Goal: Check status: Check status

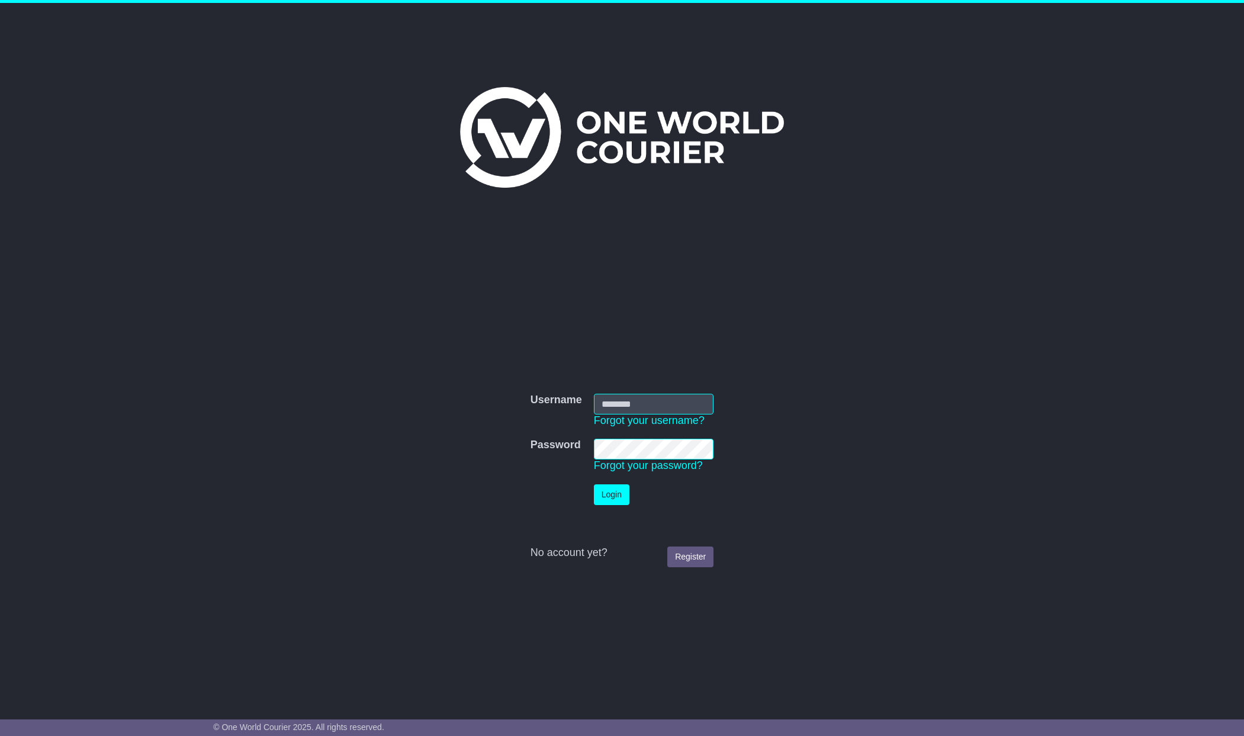
type input "**********"
click at [602, 499] on button "Login" at bounding box center [612, 494] width 36 height 21
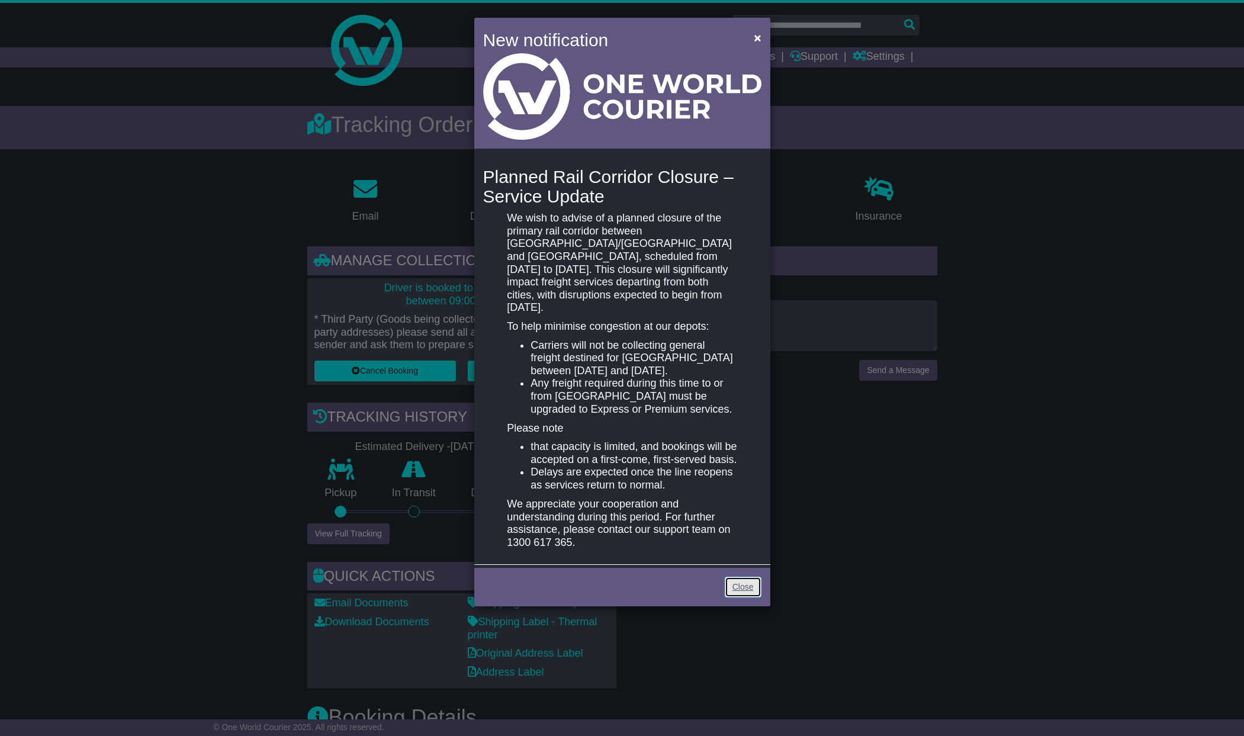
click at [742, 577] on link "Close" at bounding box center [743, 587] width 37 height 21
click at [745, 577] on link "Close" at bounding box center [743, 587] width 37 height 21
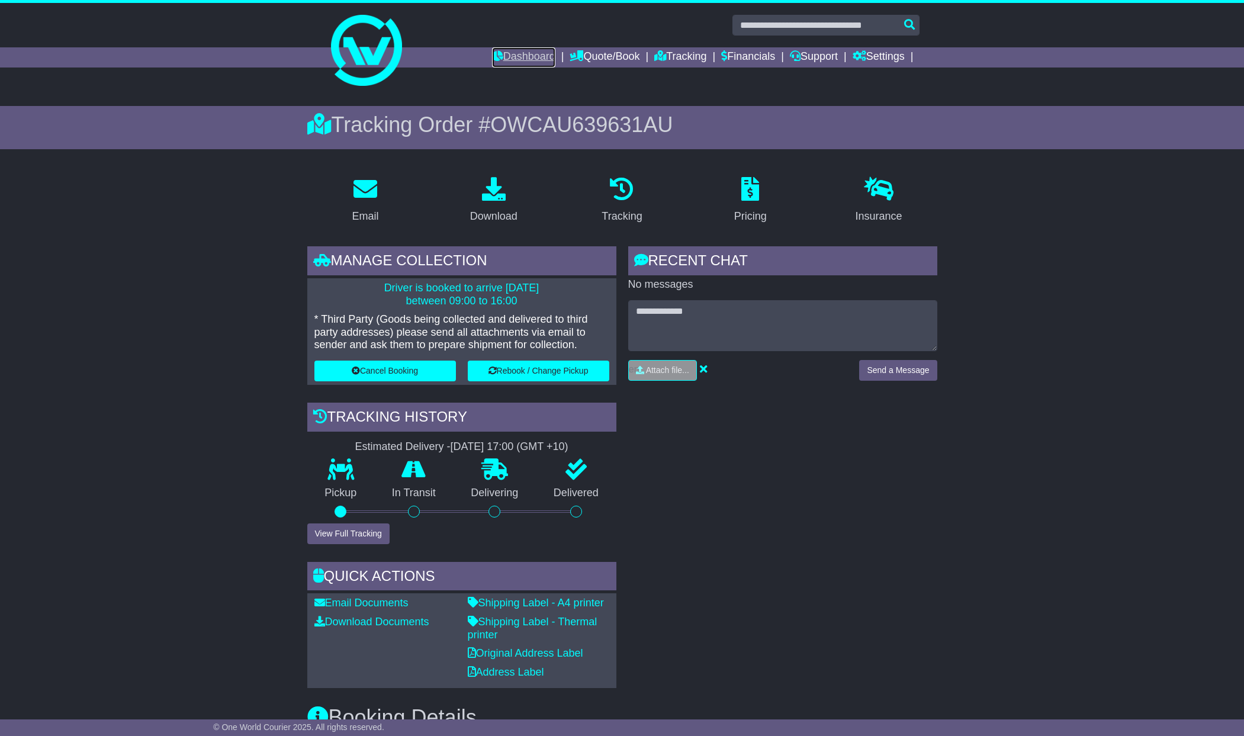
click at [517, 52] on link "Dashboard" at bounding box center [523, 57] width 63 height 20
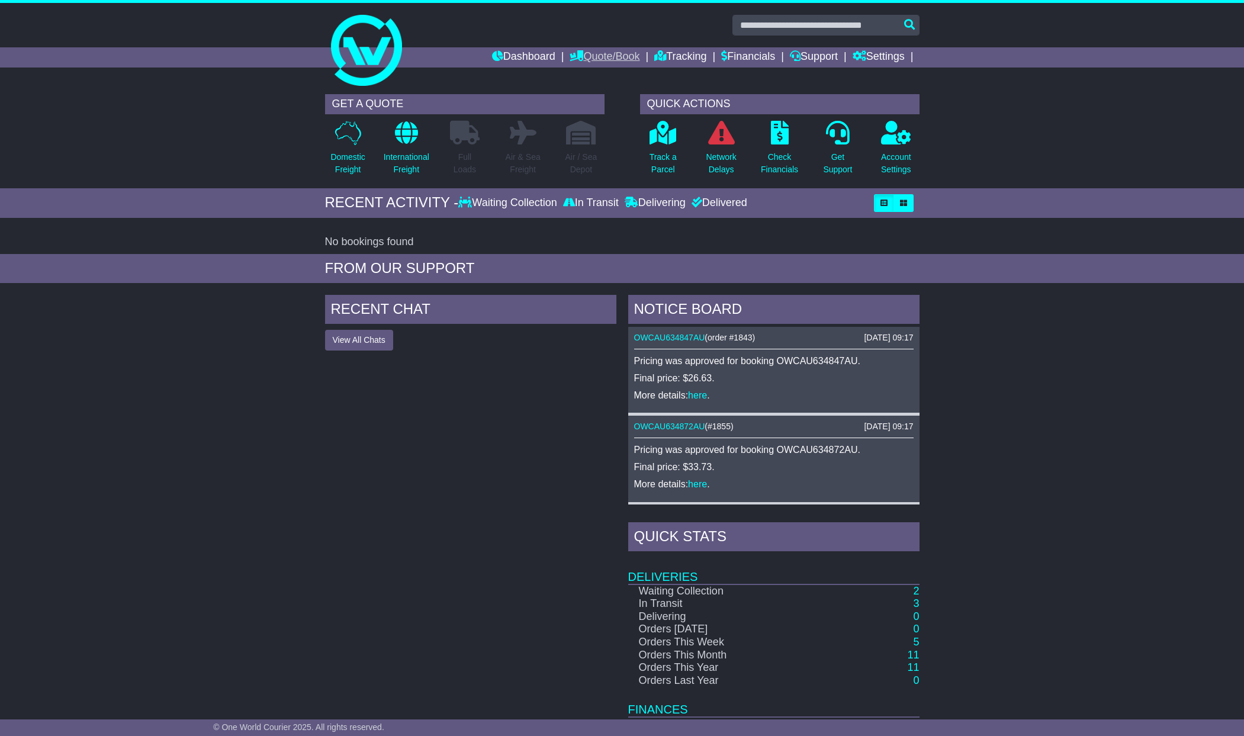
click at [599, 55] on link "Quote/Book" at bounding box center [605, 57] width 70 height 20
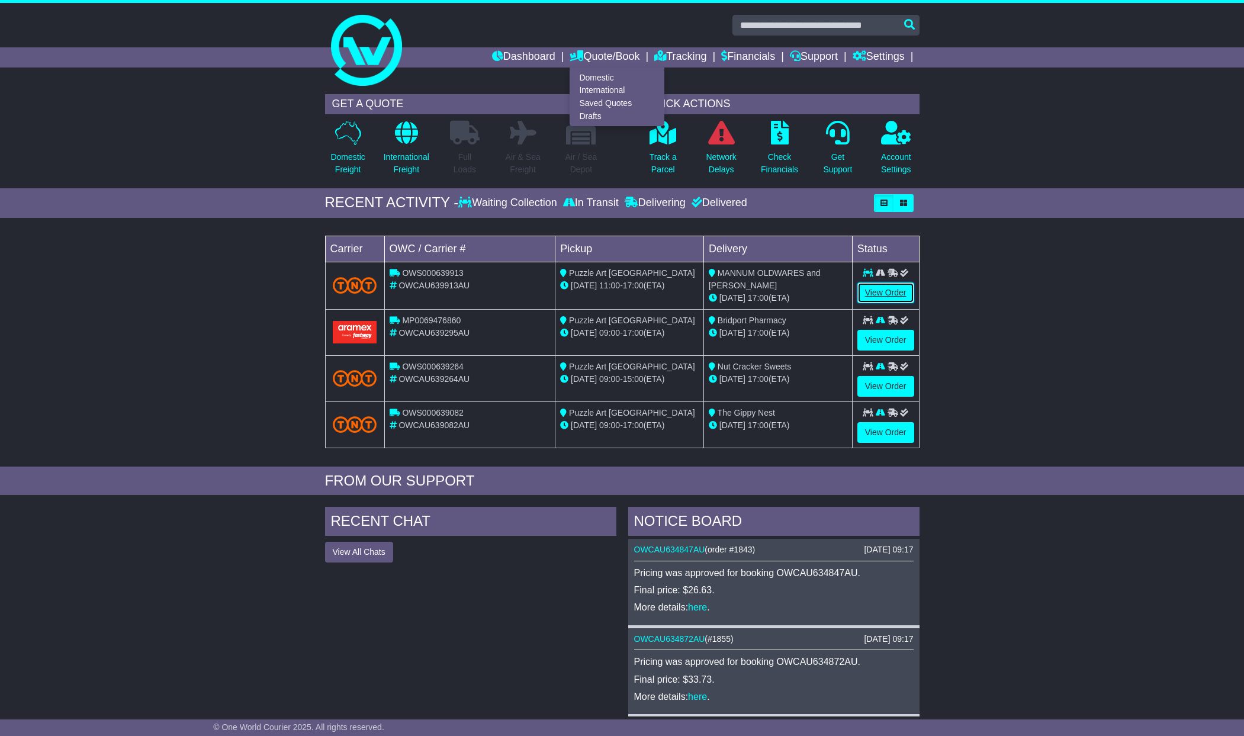
click at [879, 288] on link "View Order" at bounding box center [885, 292] width 57 height 21
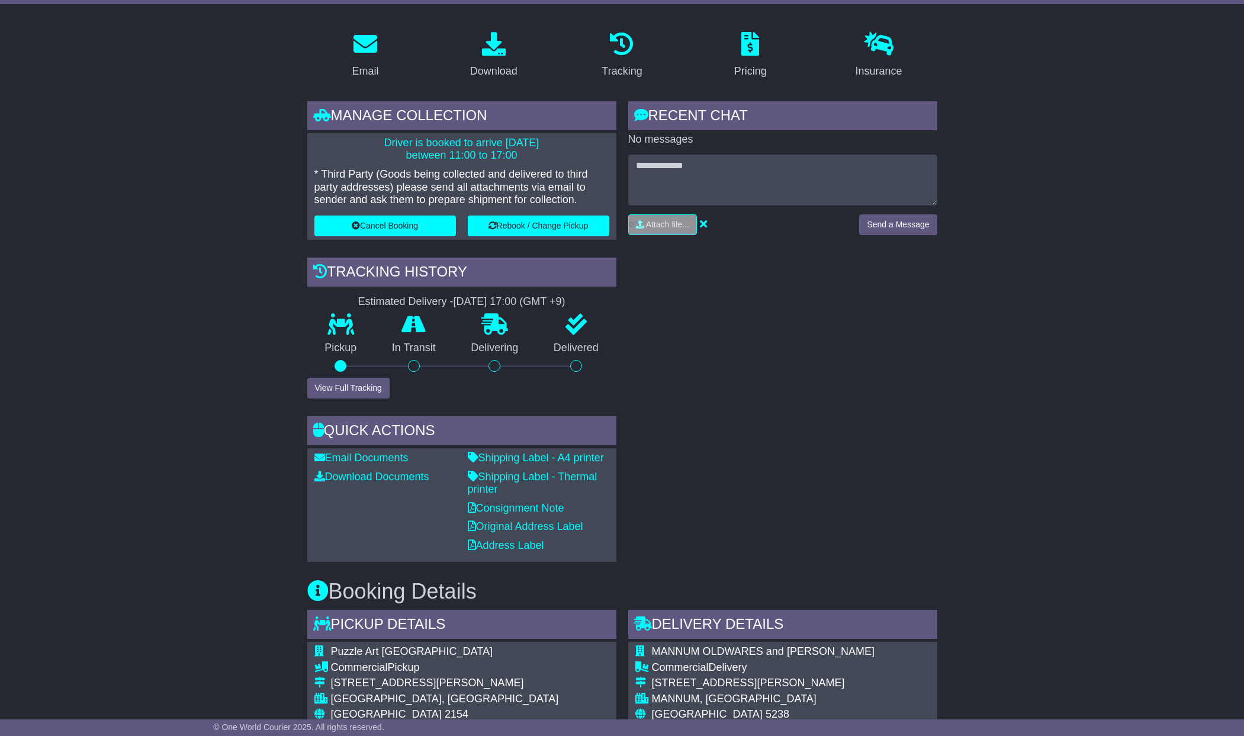
scroll to position [157, 0]
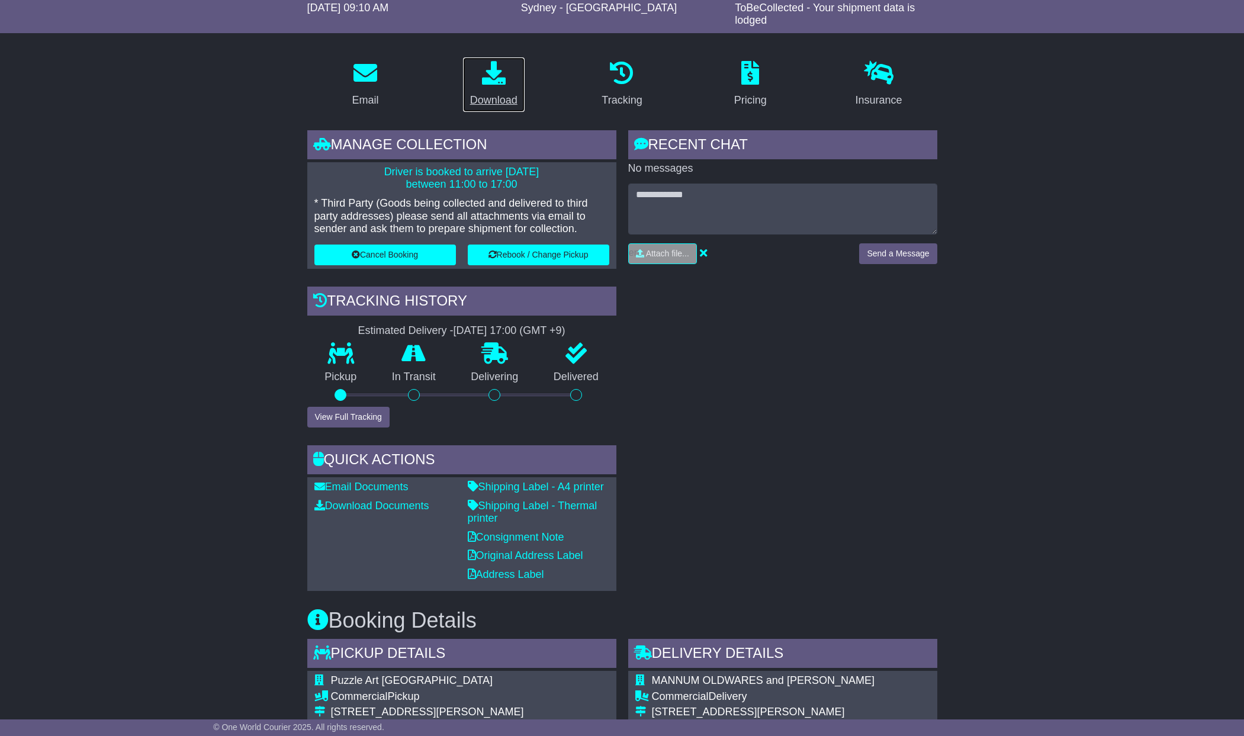
click at [496, 81] on icon at bounding box center [494, 73] width 24 height 24
